Goal: Task Accomplishment & Management: Use online tool/utility

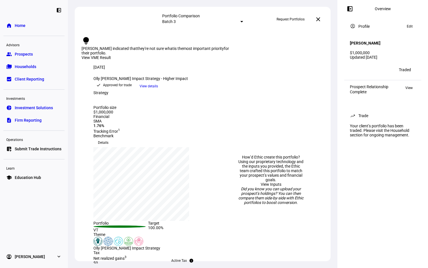
click at [28, 66] on span "Households" at bounding box center [26, 67] width 22 height 6
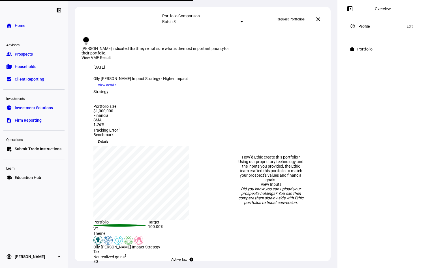
click at [32, 148] on span "Submit Trade Instructions" at bounding box center [38, 149] width 47 height 6
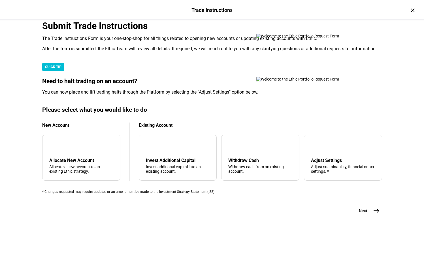
scroll to position [10, 0]
click at [263, 151] on div "arrow_upward Withdraw Cash Withdraw cash from an existing account." at bounding box center [260, 157] width 78 height 46
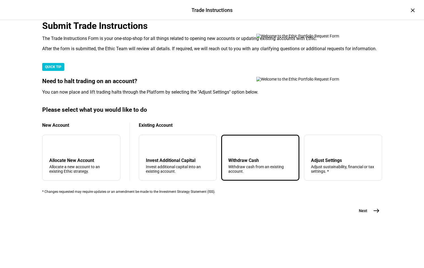
click at [371, 216] on span "east" at bounding box center [376, 210] width 11 height 11
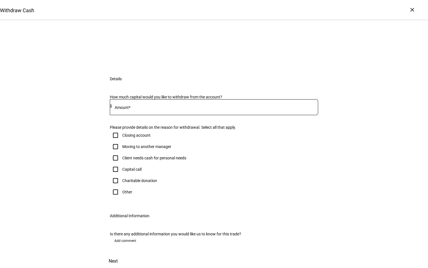
scroll to position [47, 0]
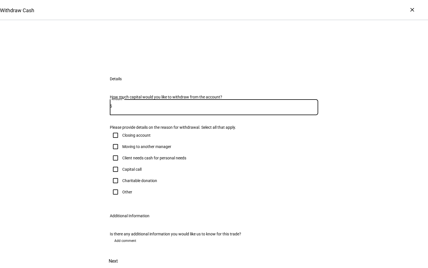
click at [144, 108] on input at bounding box center [215, 106] width 206 height 5
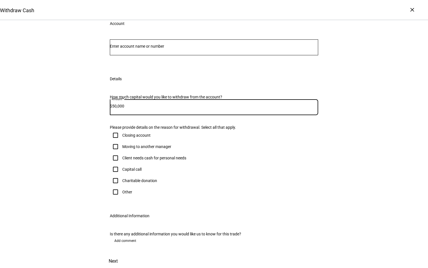
scroll to position [130, 0]
type input "50,000"
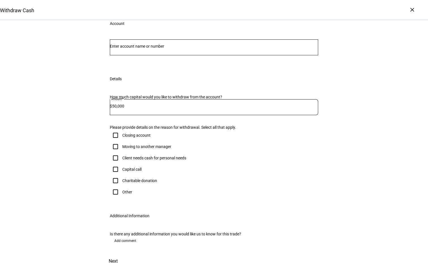
click at [118, 254] on span "Next" at bounding box center [113, 261] width 9 height 14
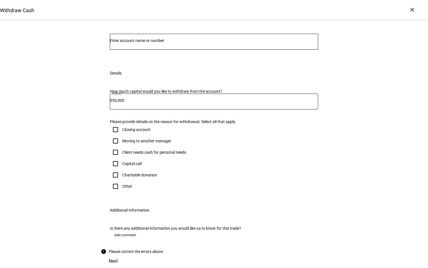
scroll to position [91, 0]
click at [114, 153] on input "Client needs cash for personal needs" at bounding box center [115, 151] width 11 height 11
checkbox input "true"
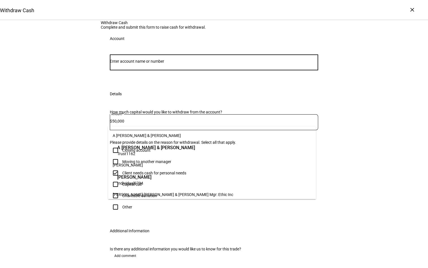
click at [138, 63] on input "Number" at bounding box center [214, 61] width 208 height 5
click at [151, 151] on span "Trust 1162" at bounding box center [156, 153] width 78 height 5
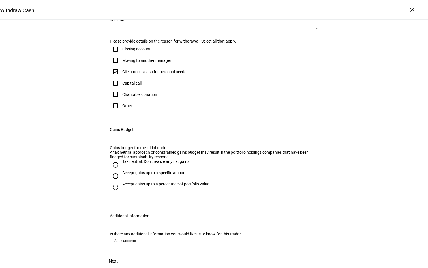
scroll to position [206, 0]
click at [114, 167] on input "Tax neutral. Don’t realize any net gains." at bounding box center [115, 164] width 11 height 11
radio input "true"
click at [112, 178] on input "Accept gains up to a specific amount" at bounding box center [115, 175] width 11 height 11
radio input "true"
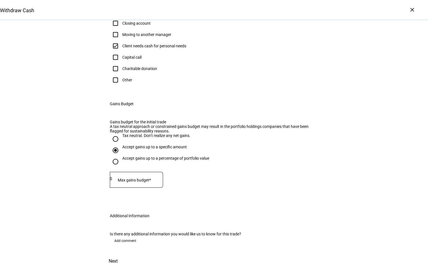
click at [115, 167] on input "Accept gains up to a percentage of portfolio value" at bounding box center [115, 161] width 11 height 11
radio input "true"
click at [131, 182] on mat-label "Max gains budget" at bounding box center [126, 180] width 31 height 5
click at [131, 181] on input "Max gains budget" at bounding box center [135, 178] width 51 height 5
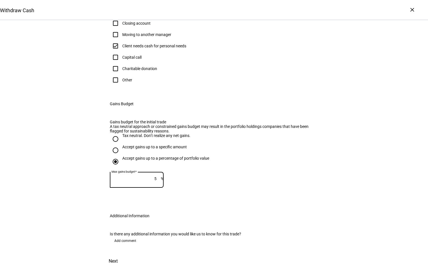
type input "5"
click at [118, 254] on span "Next" at bounding box center [113, 261] width 9 height 14
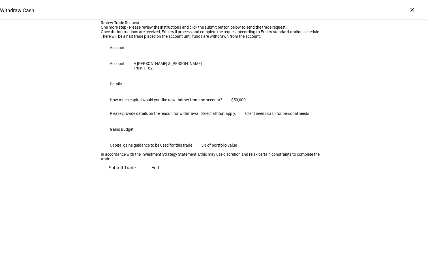
scroll to position [46, 0]
click at [136, 174] on span "Submit Trade" at bounding box center [122, 168] width 27 height 14
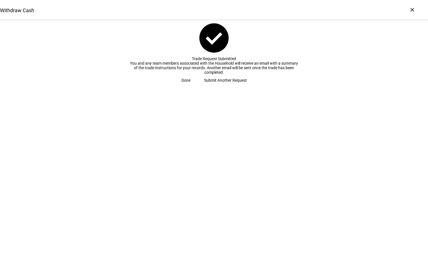
click at [191, 86] on span "Done" at bounding box center [185, 79] width 9 height 11
